Goal: Task Accomplishment & Management: Use online tool/utility

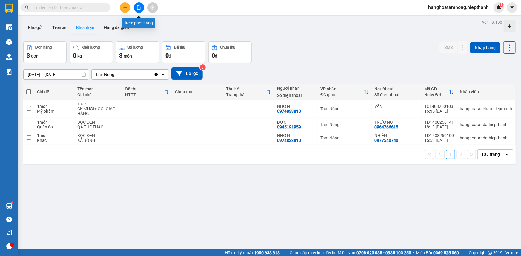
click at [139, 7] on icon "file-add" at bounding box center [139, 7] width 4 height 4
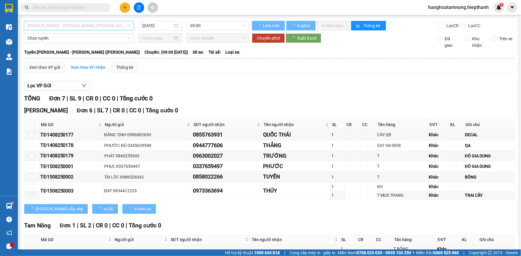
click at [73, 27] on span "[PERSON_NAME] - [PERSON_NAME] ([PERSON_NAME])" at bounding box center [78, 25] width 103 height 9
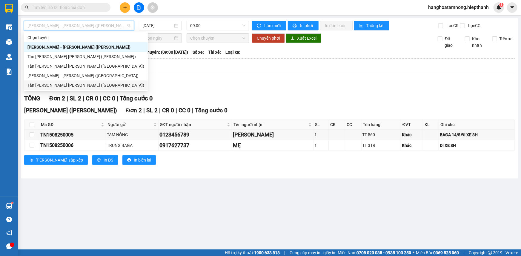
click at [59, 85] on div "Tân [PERSON_NAME] [PERSON_NAME] ([GEOGRAPHIC_DATA])" at bounding box center [85, 85] width 117 height 7
type input "[DATE]"
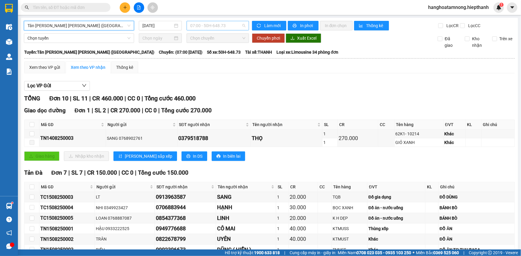
click at [203, 25] on span "07:00 - 50H-648.73" at bounding box center [217, 25] width 55 height 9
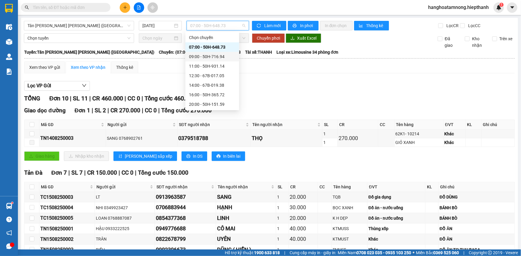
click at [194, 56] on div "09:00 - 50H-716.94" at bounding box center [212, 56] width 47 height 7
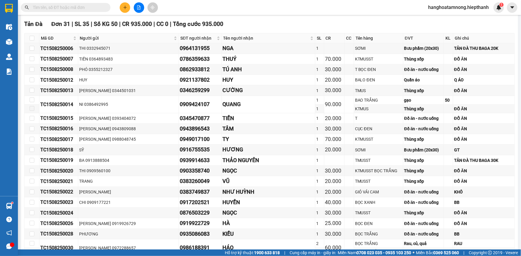
scroll to position [65, 0]
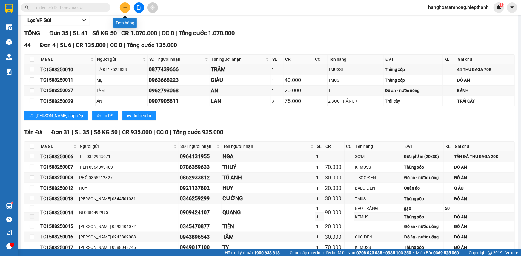
click at [125, 6] on icon "plus" at bounding box center [125, 7] width 0 height 3
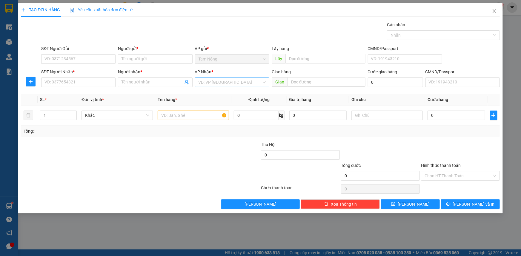
click at [227, 84] on input "search" at bounding box center [229, 82] width 63 height 9
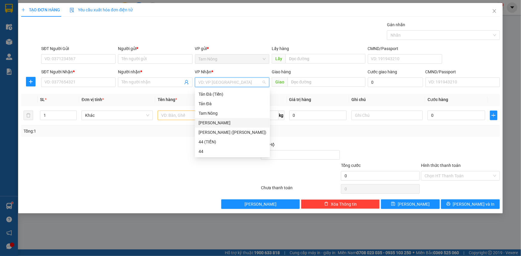
click at [210, 121] on div "[PERSON_NAME]" at bounding box center [232, 123] width 68 height 7
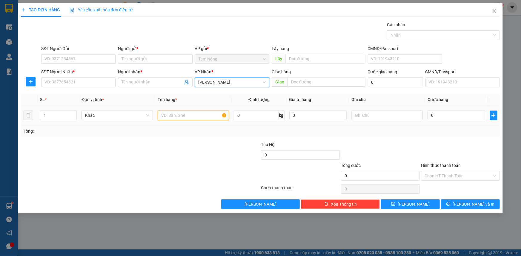
click at [192, 116] on input "text" at bounding box center [193, 116] width 71 height 10
click at [200, 113] on input "text" at bounding box center [193, 116] width 71 height 10
click at [189, 146] on div at bounding box center [220, 151] width 80 height 21
click at [183, 117] on input "text" at bounding box center [193, 116] width 71 height 10
click at [70, 84] on input "SĐT Người Nhận *" at bounding box center [78, 83] width 74 height 10
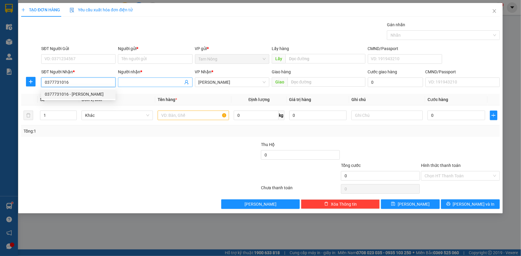
type input "0377731016"
click at [142, 82] on input "Người nhận *" at bounding box center [151, 82] width 61 height 7
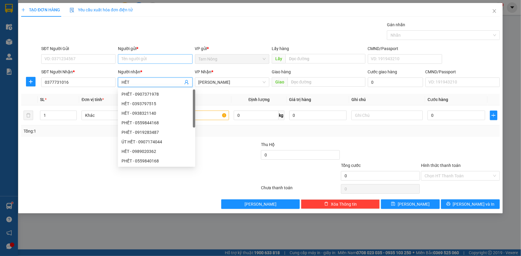
type input "HẾT"
click at [151, 55] on input "Người gửi *" at bounding box center [155, 59] width 74 height 10
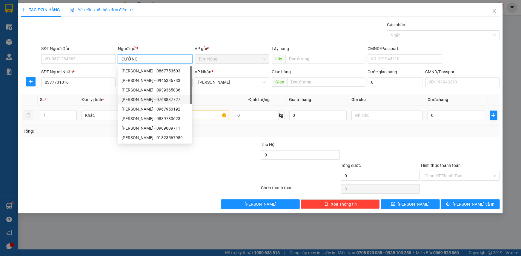
type input "CƯỜNG"
click at [210, 116] on input "text" at bounding box center [193, 116] width 71 height 10
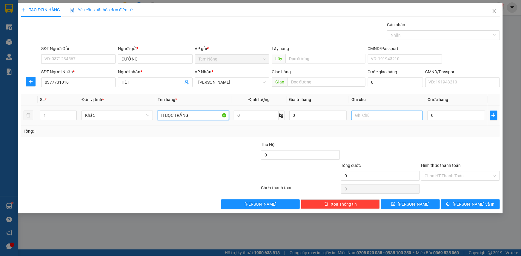
type input "H BỌC TRẮNG"
click at [381, 117] on input "text" at bounding box center [386, 116] width 71 height 10
click at [446, 115] on input "0" at bounding box center [456, 116] width 58 height 10
click at [380, 116] on input "PT" at bounding box center [386, 116] width 71 height 10
type input "PT XE TC THU BAGA"
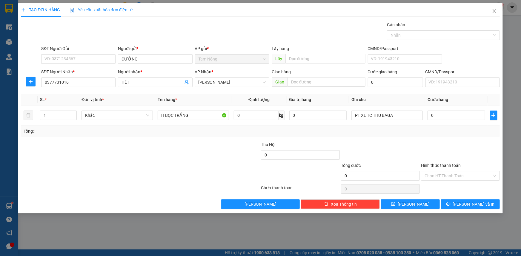
click at [159, 158] on div at bounding box center [101, 151] width 160 height 21
click at [404, 207] on button "[PERSON_NAME]" at bounding box center [410, 205] width 59 height 10
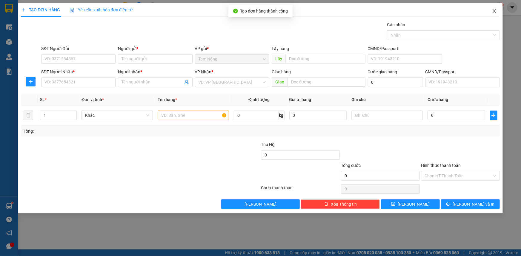
click at [497, 8] on span "Close" at bounding box center [494, 11] width 17 height 17
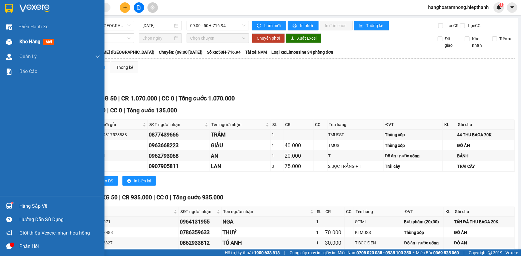
click at [27, 41] on span "Kho hàng" at bounding box center [29, 42] width 21 height 6
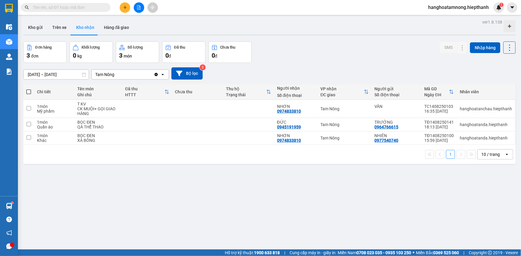
click at [140, 7] on icon "file-add" at bounding box center [138, 7] width 3 height 4
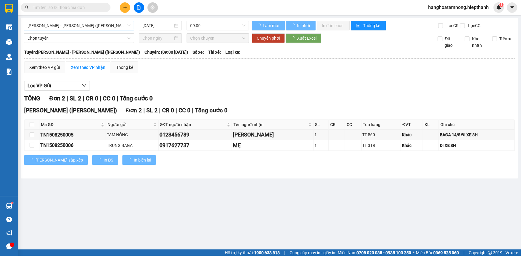
click at [83, 28] on span "[PERSON_NAME] - [PERSON_NAME] ([PERSON_NAME])" at bounding box center [78, 25] width 103 height 9
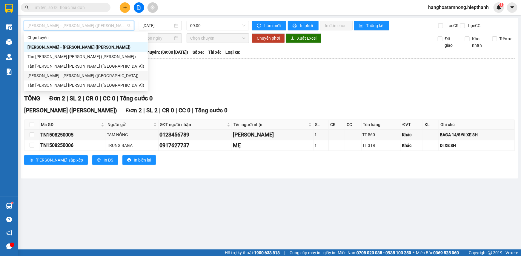
click at [53, 77] on div "[PERSON_NAME] - [PERSON_NAME] ([GEOGRAPHIC_DATA])" at bounding box center [85, 75] width 117 height 7
type input "[DATE]"
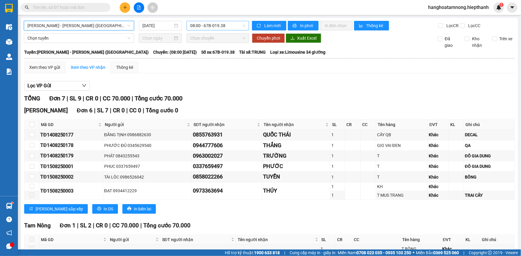
click at [199, 27] on span "08:00 - 67B-019.38" at bounding box center [217, 25] width 55 height 9
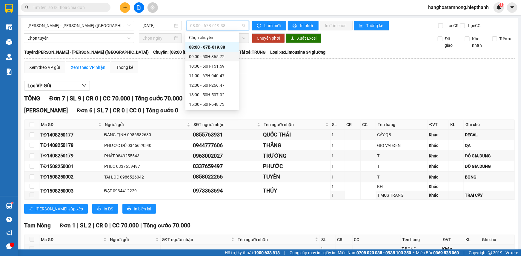
click at [201, 55] on div "09:00 - 50H-365.72" at bounding box center [212, 56] width 47 height 7
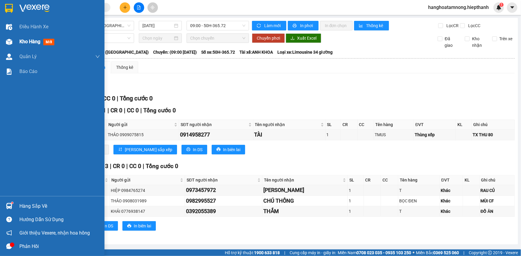
click at [15, 44] on div "Kho hàng mới" at bounding box center [52, 41] width 104 height 15
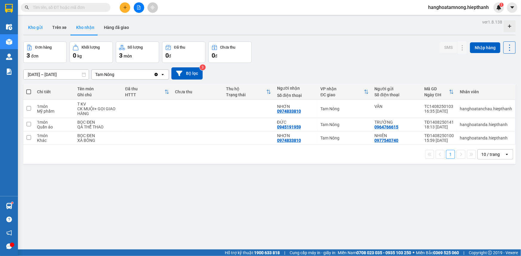
click at [34, 26] on button "Kho gửi" at bounding box center [35, 27] width 24 height 14
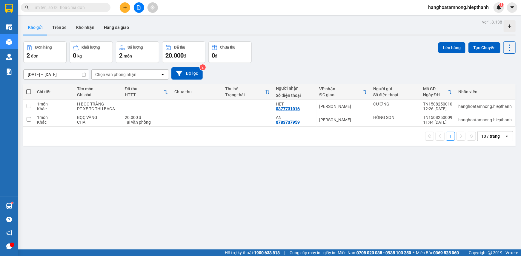
click at [29, 90] on span at bounding box center [28, 92] width 5 height 5
click at [29, 89] on input "checkbox" at bounding box center [29, 89] width 0 height 0
checkbox input "true"
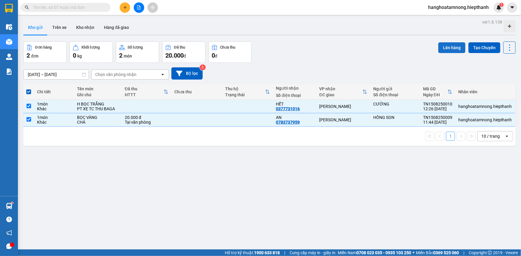
click at [439, 48] on button "Lên hàng" at bounding box center [451, 47] width 27 height 11
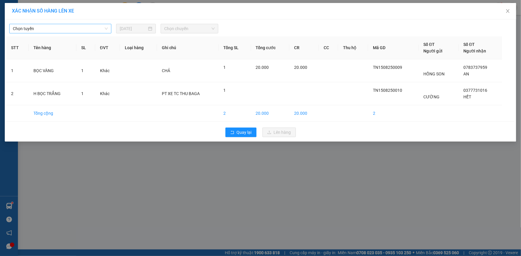
click at [63, 29] on span "Chọn tuyến" at bounding box center [60, 28] width 95 height 9
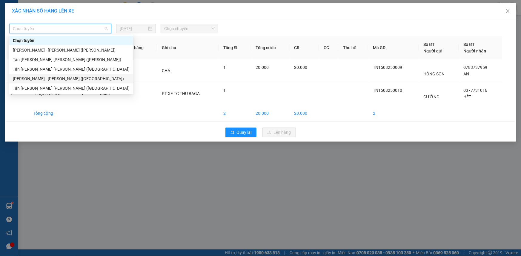
click at [38, 77] on div "[PERSON_NAME] - [PERSON_NAME] ([GEOGRAPHIC_DATA])" at bounding box center [71, 78] width 117 height 7
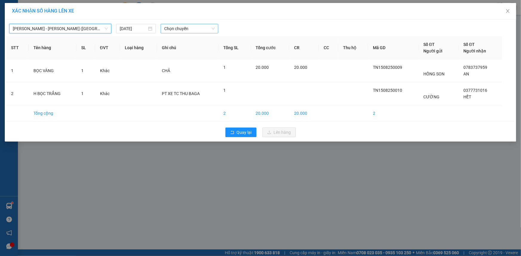
click at [197, 29] on span "Chọn chuyến" at bounding box center [189, 28] width 50 height 9
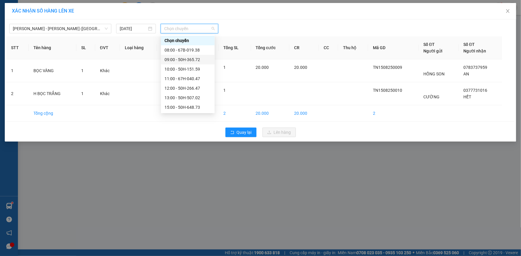
click at [177, 59] on div "09:00 - 50H-365.72" at bounding box center [187, 59] width 47 height 7
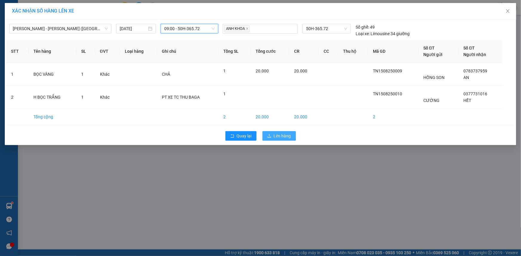
click at [271, 134] on icon "upload" at bounding box center [269, 136] width 4 height 4
